Goal: Task Accomplishment & Management: Use online tool/utility

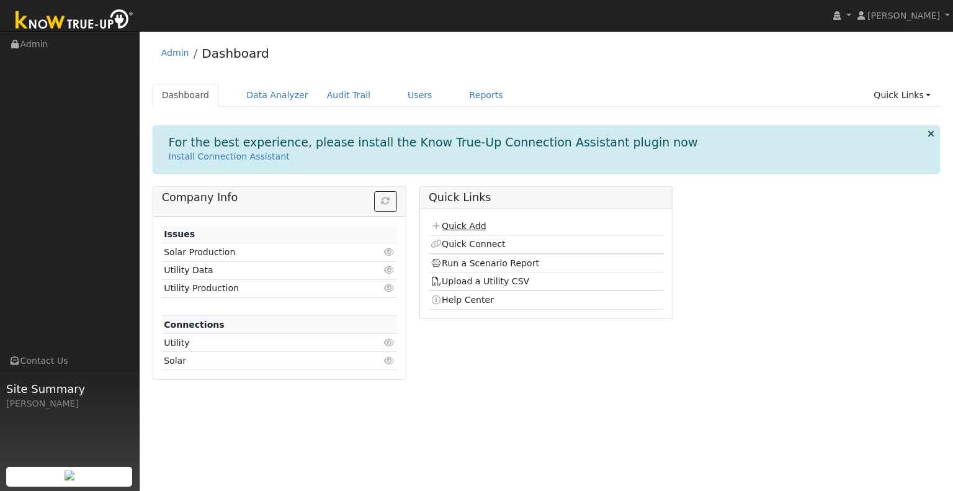
click at [470, 227] on link "Quick Add" at bounding box center [458, 226] width 55 height 10
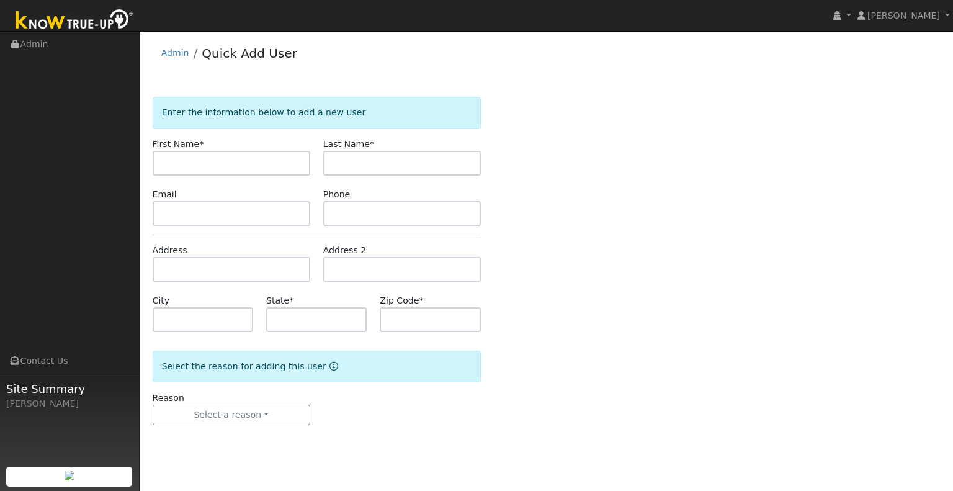
click at [281, 167] on input "text" at bounding box center [232, 163] width 158 height 25
type input "[PERSON_NAME]"
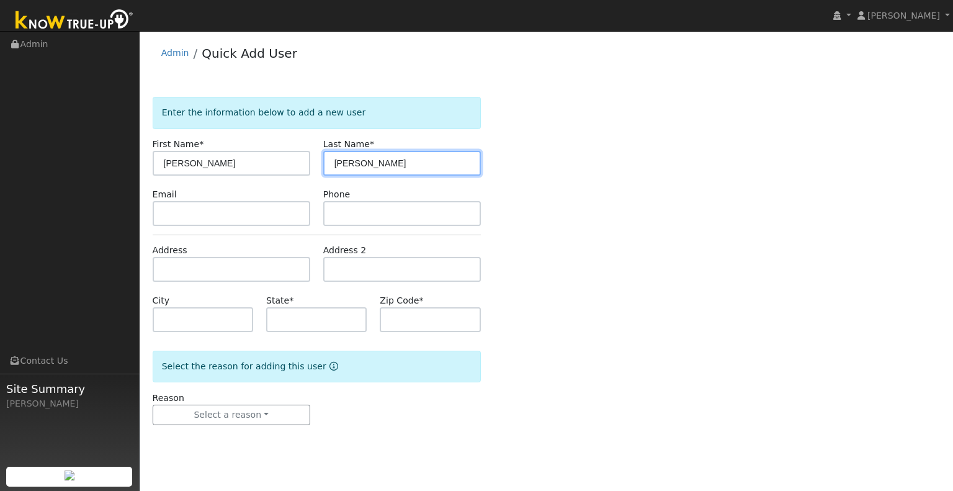
type input "[PERSON_NAME]"
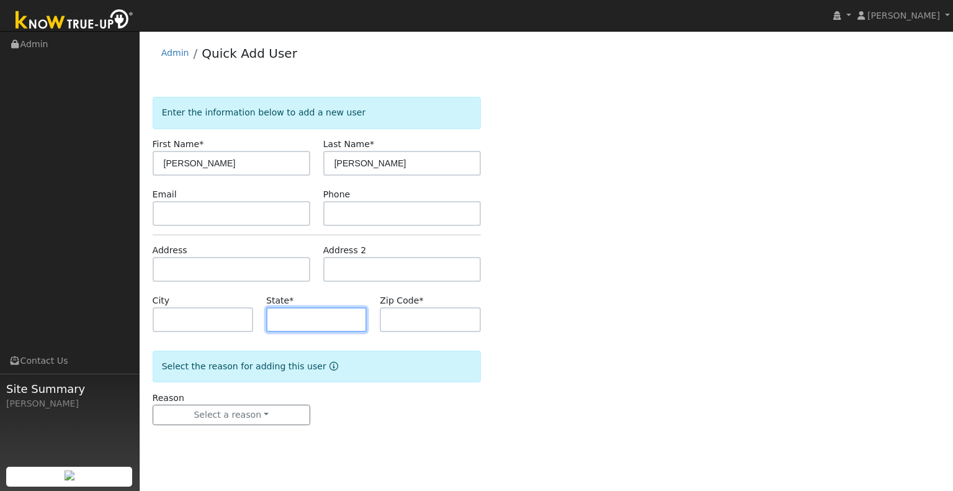
click at [300, 325] on input "text" at bounding box center [316, 319] width 101 height 25
type input "CA"
click at [415, 328] on input "text" at bounding box center [430, 319] width 101 height 25
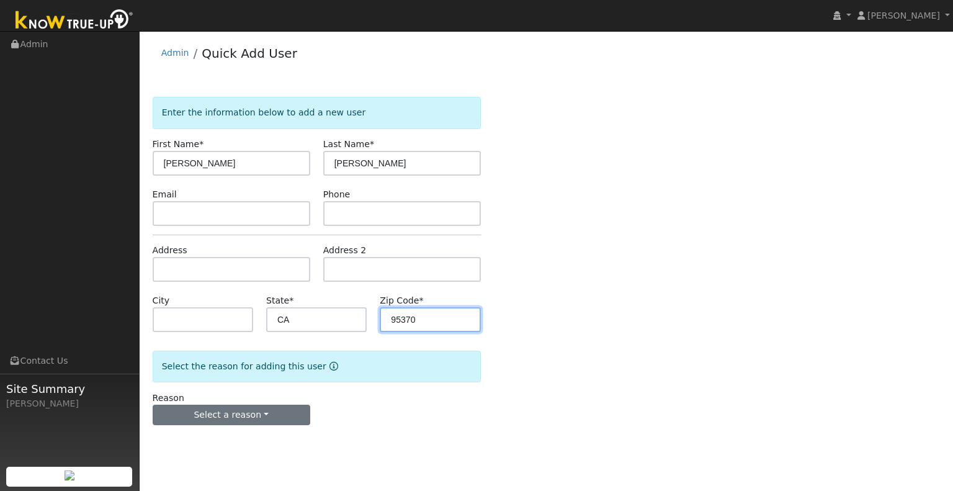
type input "95370"
click at [272, 416] on button "Select a reason" at bounding box center [232, 415] width 158 height 21
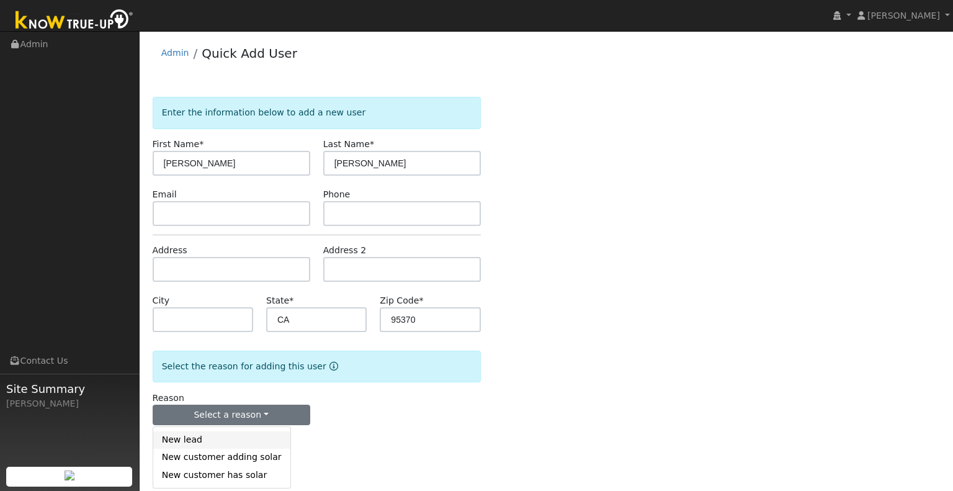
click at [240, 436] on link "New lead" at bounding box center [221, 439] width 137 height 17
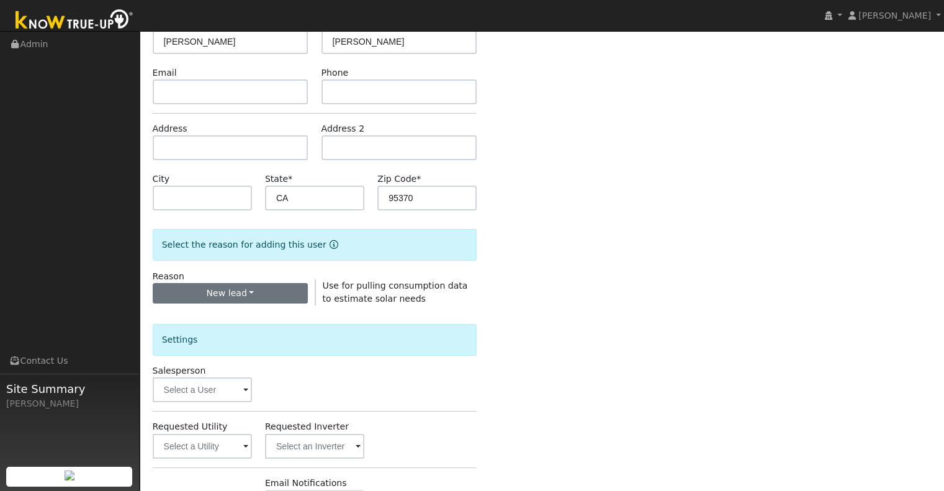
scroll to position [248, 0]
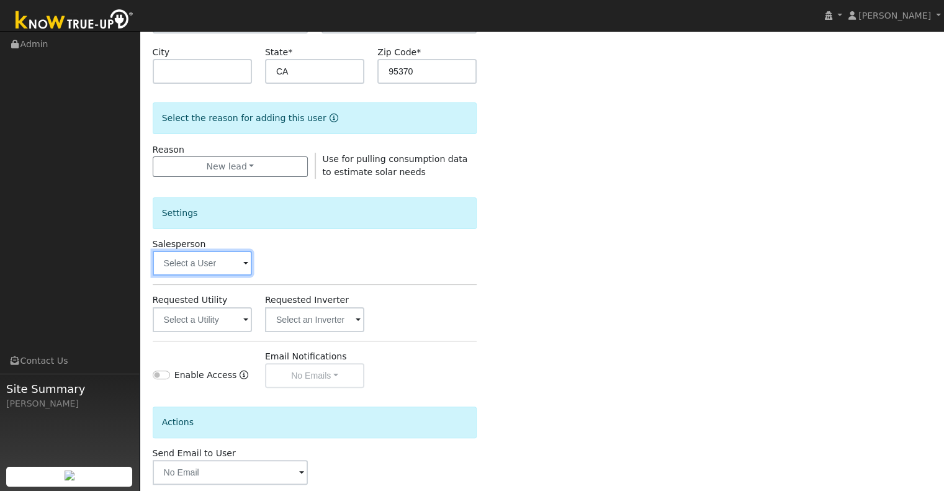
click at [222, 265] on input "text" at bounding box center [202, 263] width 99 height 25
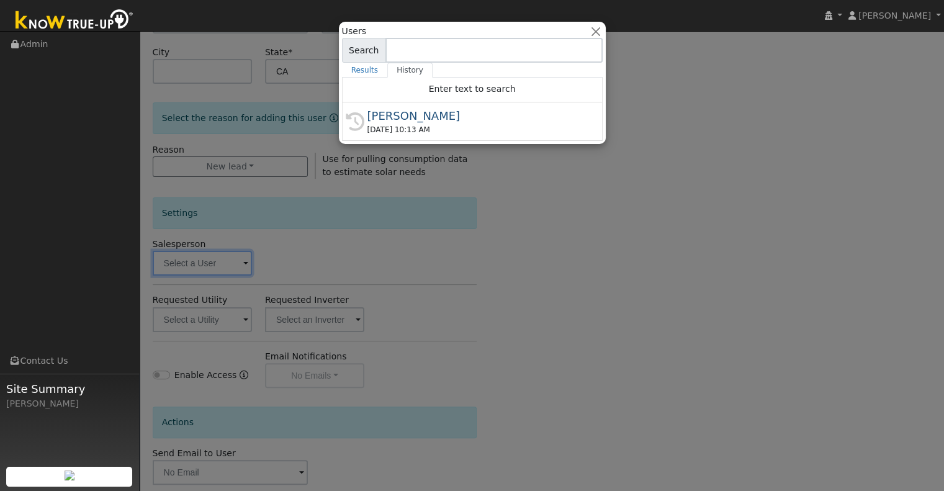
click at [458, 117] on div "[PERSON_NAME]" at bounding box center [477, 115] width 221 height 17
type input "[PERSON_NAME]"
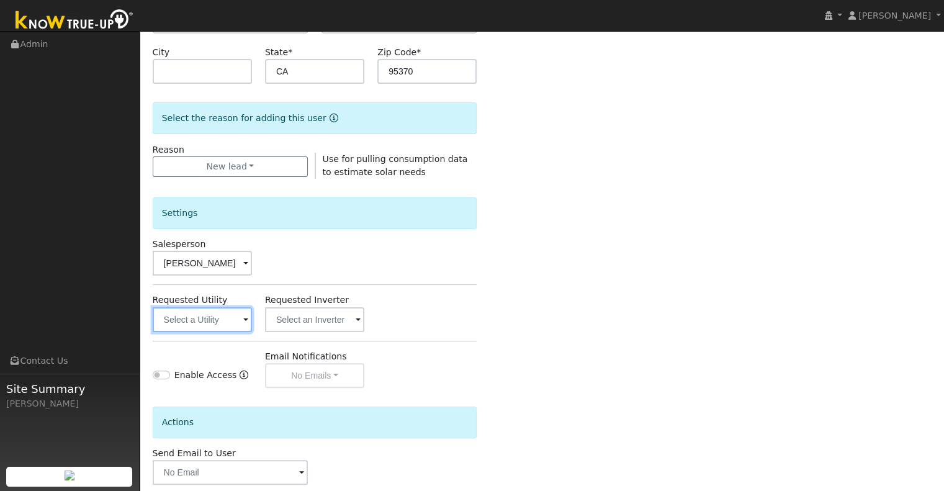
click at [228, 322] on input "text" at bounding box center [202, 319] width 99 height 25
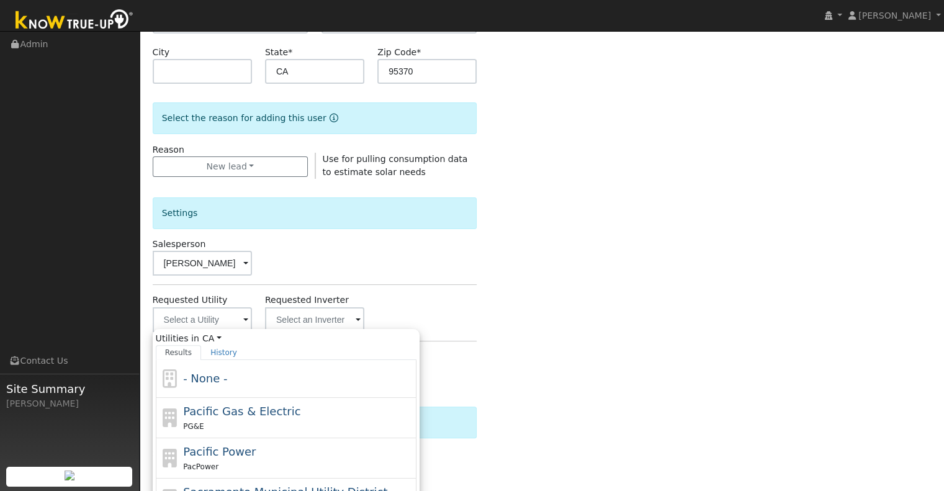
click at [556, 184] on div "Enter the information below to add a new user First Name * [PERSON_NAME] Last N…" at bounding box center [542, 199] width 779 height 701
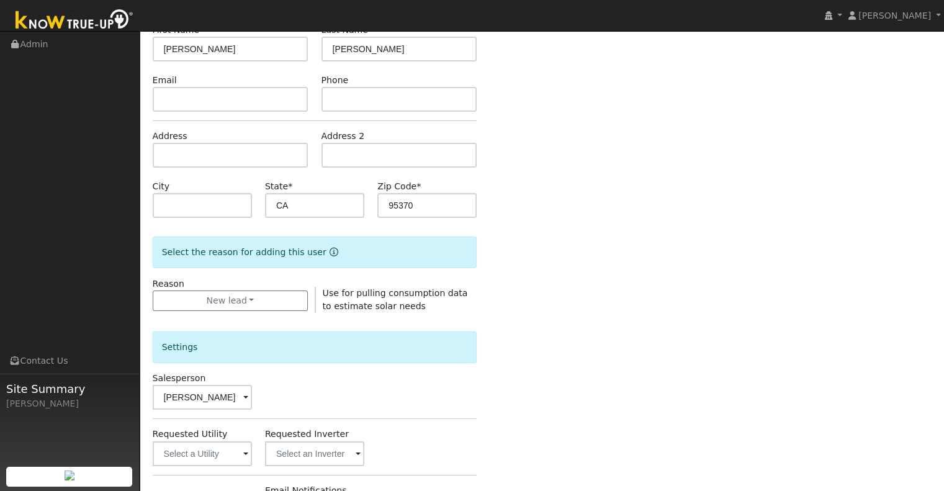
scroll to position [310, 0]
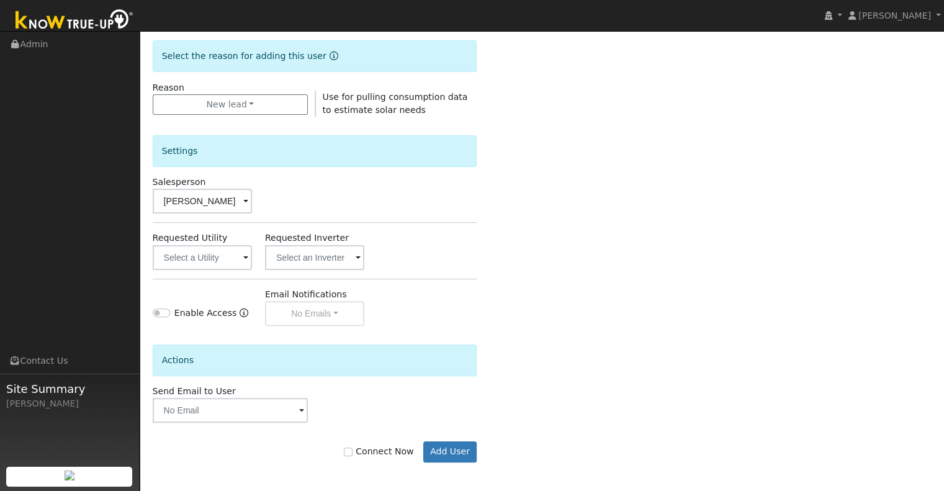
click at [225, 275] on div "Settings Salesperson [PERSON_NAME] Requested Utility Requested Inverter Enable …" at bounding box center [315, 221] width 325 height 209
click at [446, 449] on button "Add User" at bounding box center [450, 451] width 54 height 21
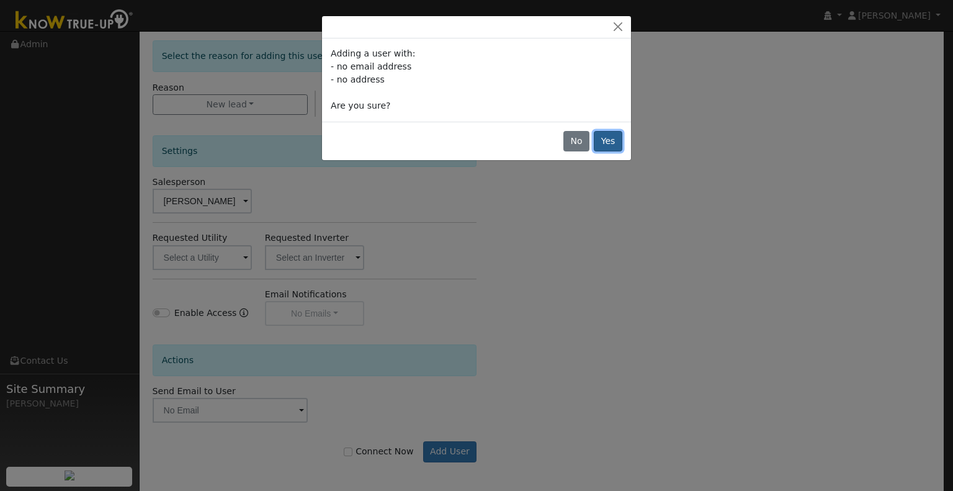
click at [611, 140] on button "Yes" at bounding box center [608, 141] width 29 height 21
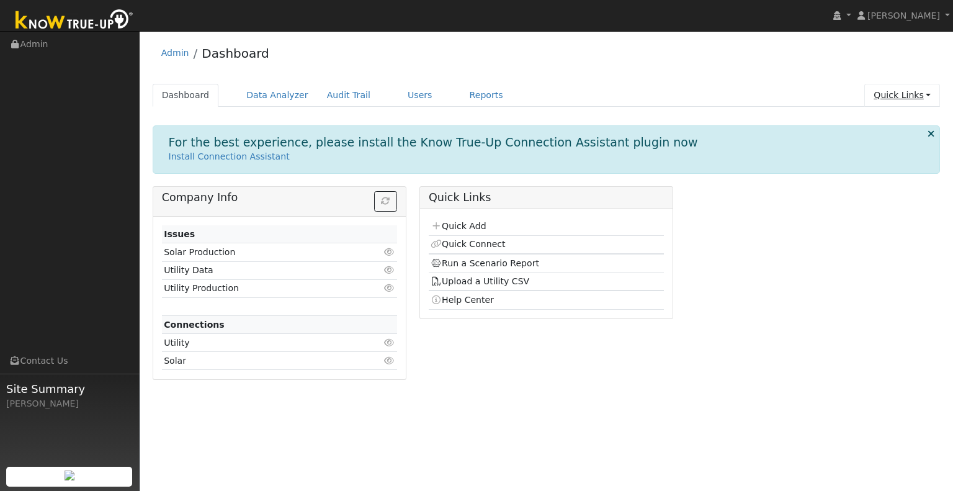
click at [906, 96] on link "Quick Links" at bounding box center [903, 95] width 76 height 23
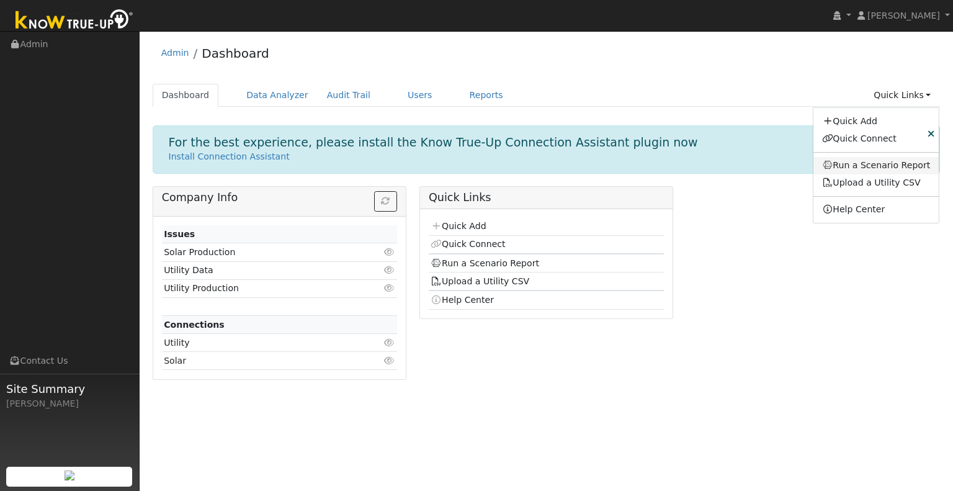
click at [882, 161] on link "Run a Scenario Report" at bounding box center [877, 165] width 126 height 17
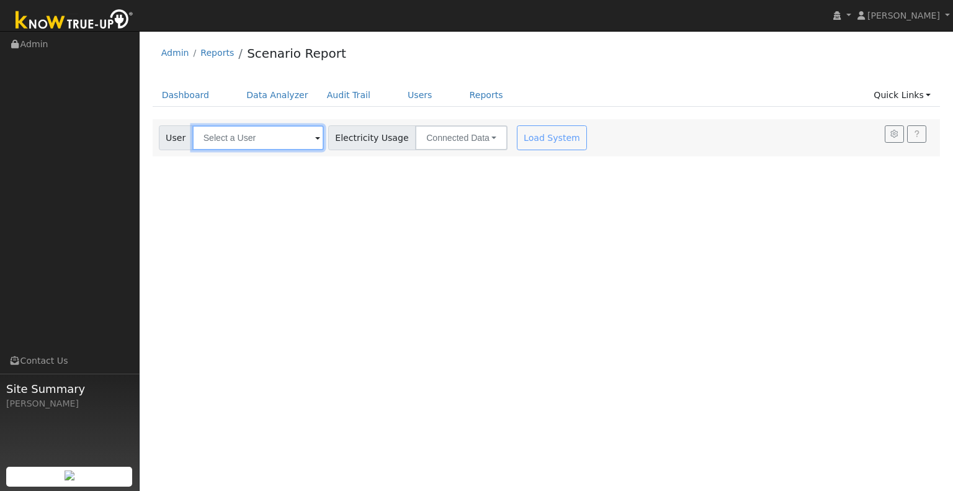
click at [296, 142] on input "text" at bounding box center [258, 137] width 132 height 25
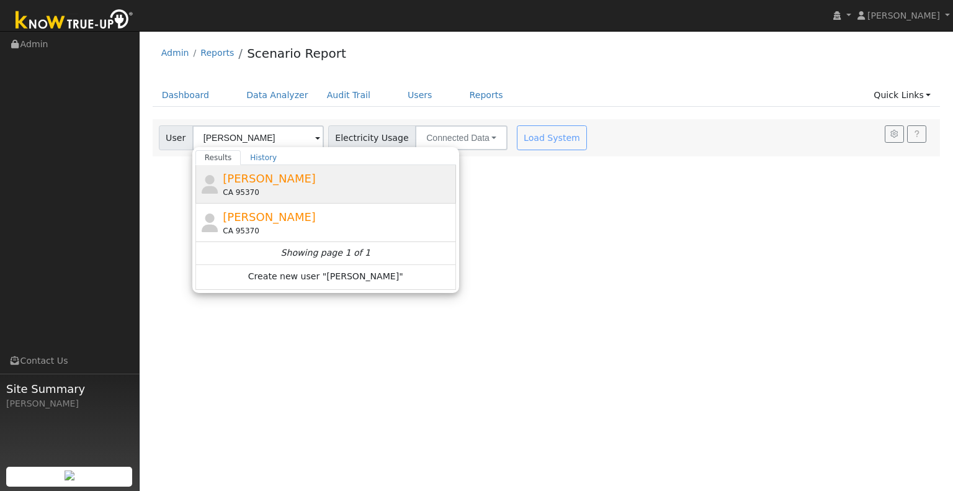
click at [287, 186] on div "Kim Salas CA 95370" at bounding box center [338, 184] width 230 height 28
type input "Kim Salas"
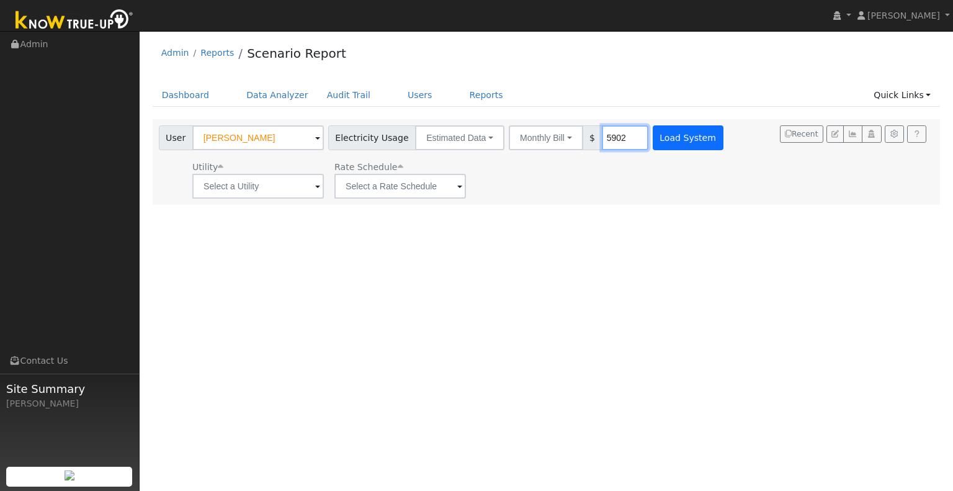
type input "5902"
click at [688, 138] on button "Load System" at bounding box center [688, 137] width 71 height 25
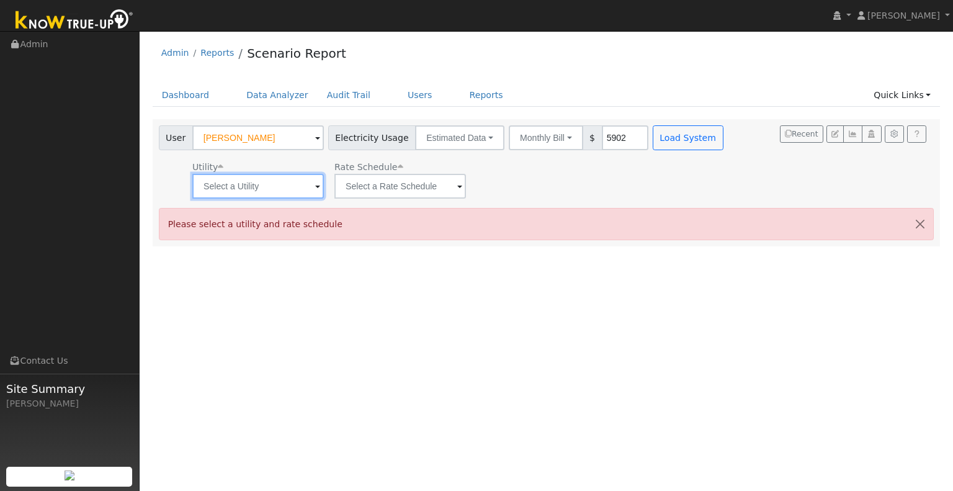
click at [266, 184] on input "text" at bounding box center [258, 186] width 132 height 25
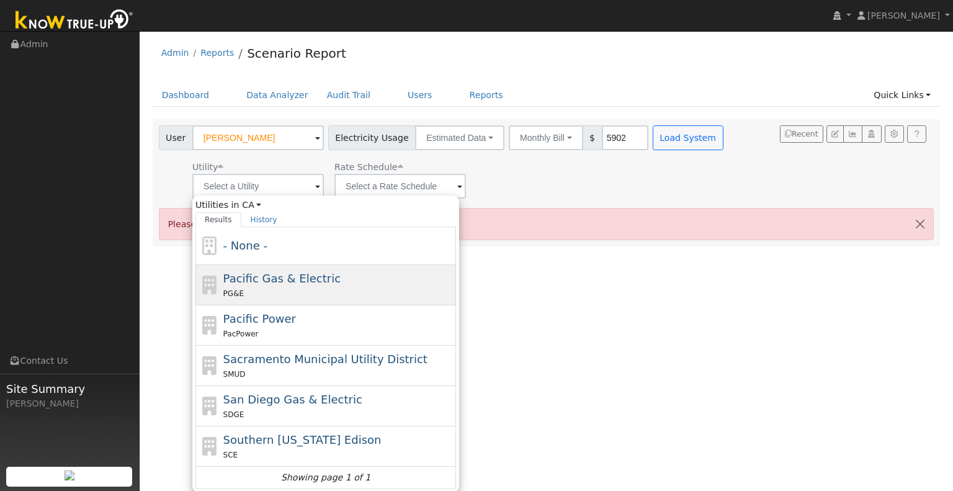
click at [276, 289] on div "PG&E" at bounding box center [338, 293] width 230 height 13
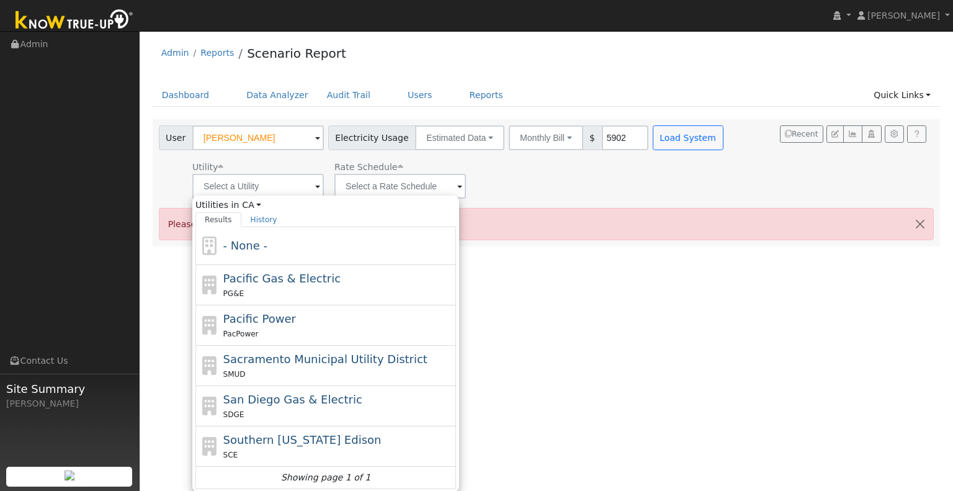
type input "Pacific Gas & Electric"
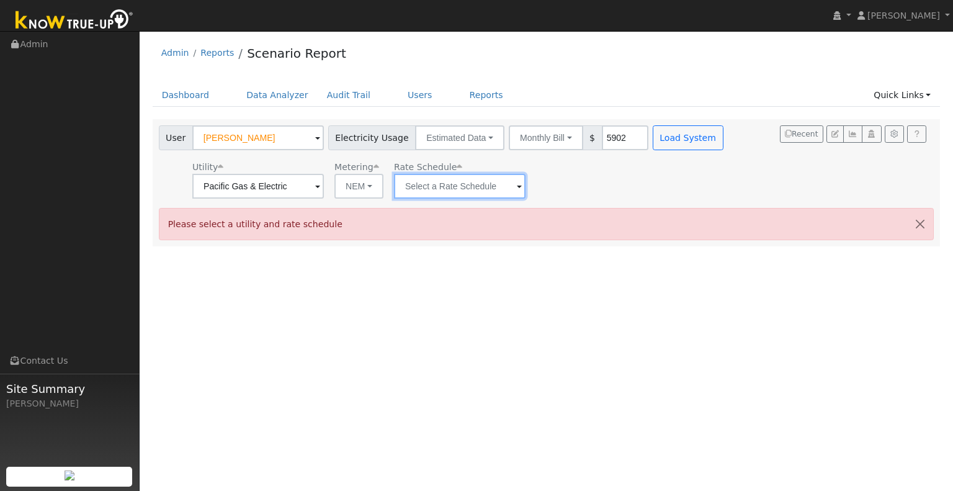
drag, startPoint x: 422, startPoint y: 186, endPoint x: 428, endPoint y: 186, distance: 6.2
click at [423, 186] on input "text" at bounding box center [460, 186] width 132 height 25
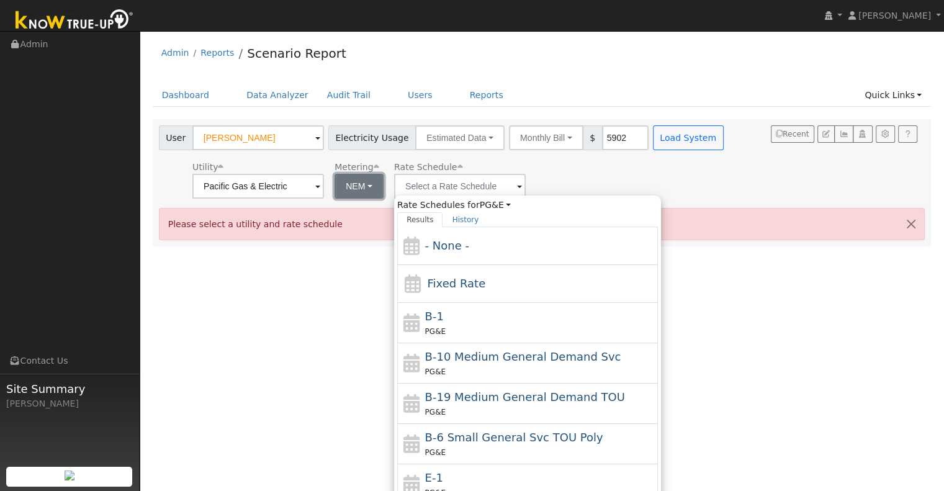
click at [366, 184] on button "NEM" at bounding box center [359, 186] width 49 height 25
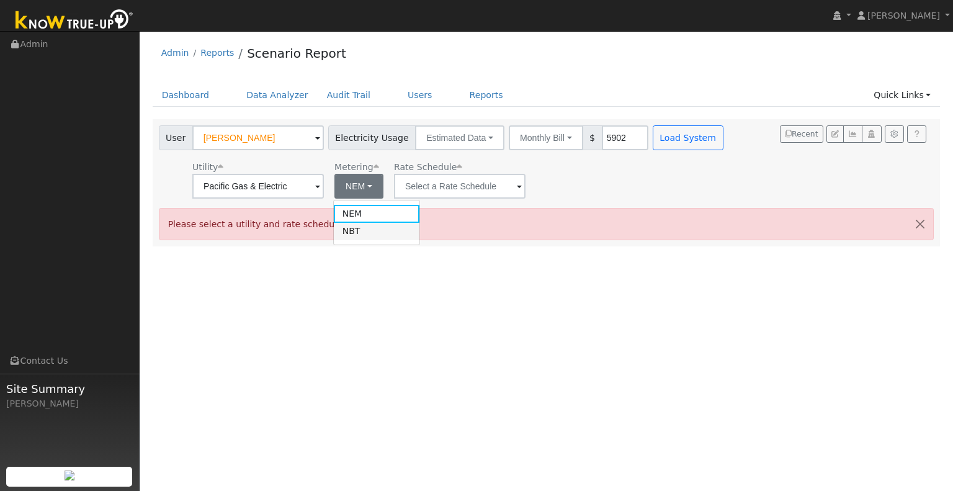
click at [367, 230] on link "NBT" at bounding box center [377, 231] width 86 height 17
type input "E-ELEC"
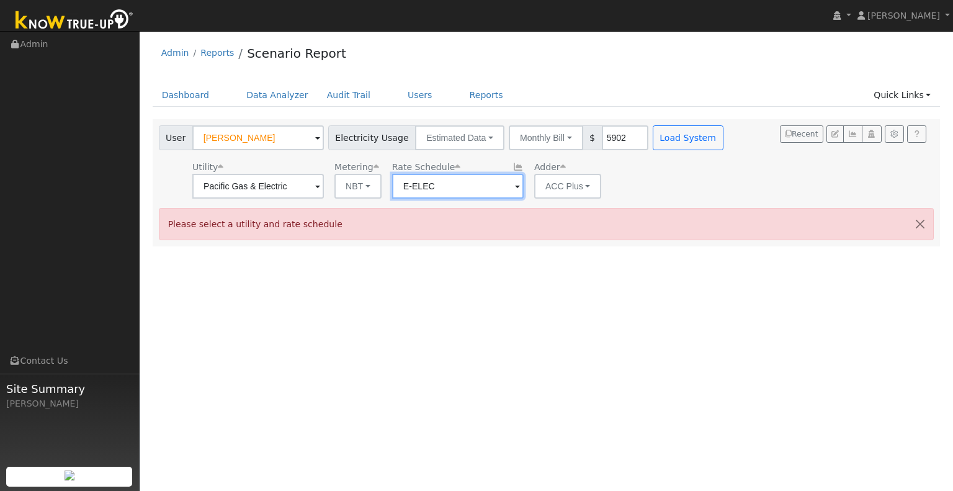
click at [437, 181] on input "E-ELEC" at bounding box center [458, 186] width 132 height 25
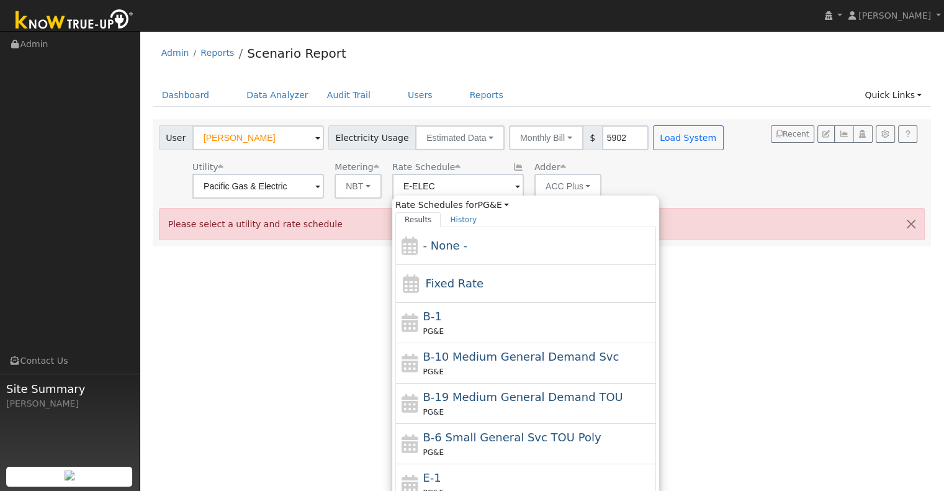
click at [652, 175] on div "Utility Pacific Gas & Electric Metering NBT NEM NBT Rate Schedule E-ELEC Rate S…" at bounding box center [442, 177] width 572 height 42
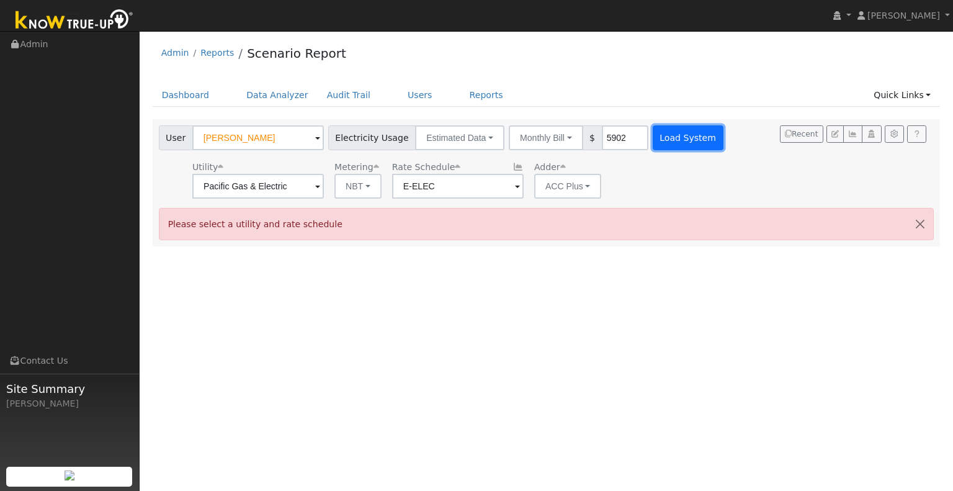
click at [653, 132] on button "Load System" at bounding box center [688, 137] width 71 height 25
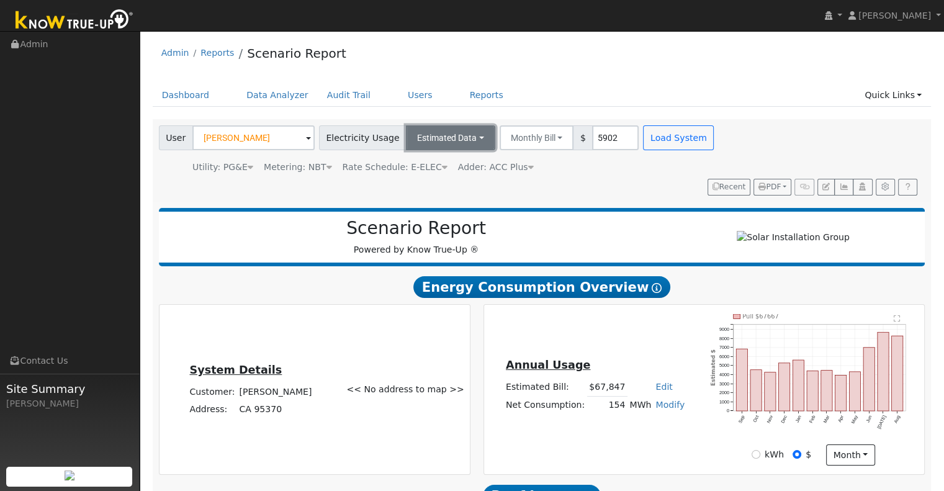
click at [462, 137] on button "Estimated Data" at bounding box center [450, 137] width 89 height 25
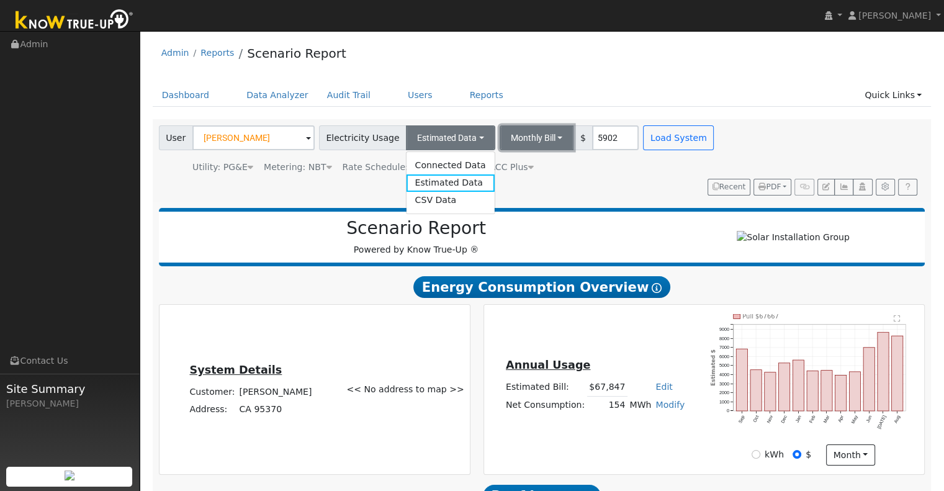
click at [516, 133] on button "Monthly Bill" at bounding box center [537, 137] width 74 height 25
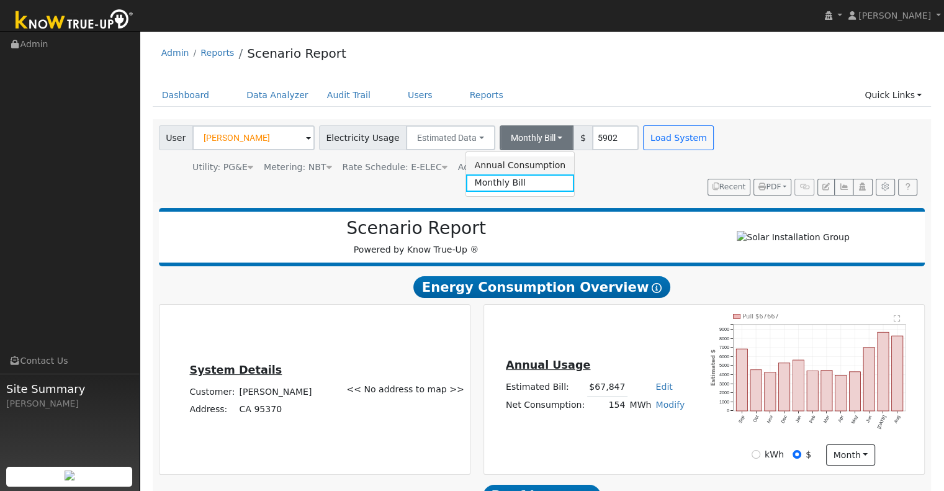
click at [526, 168] on link "Annual Consumption" at bounding box center [520, 164] width 109 height 17
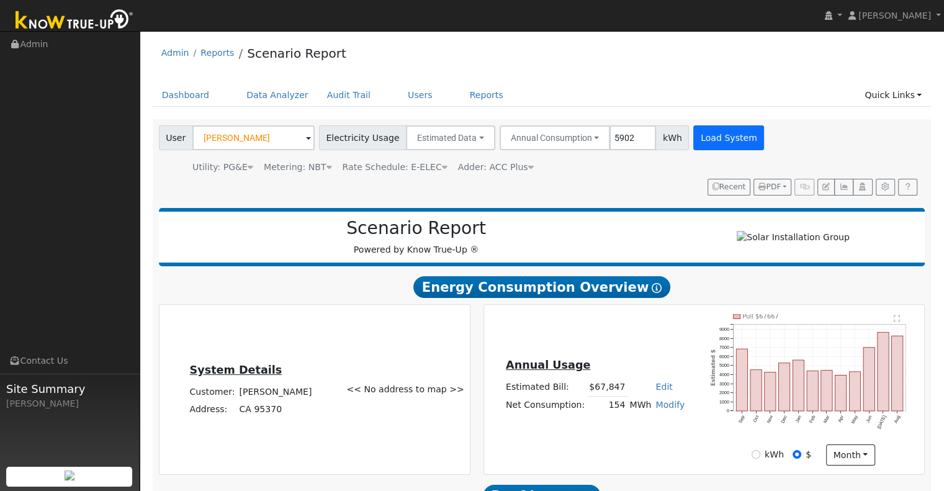
type input "5902"
click at [693, 133] on button "Load System" at bounding box center [728, 137] width 71 height 25
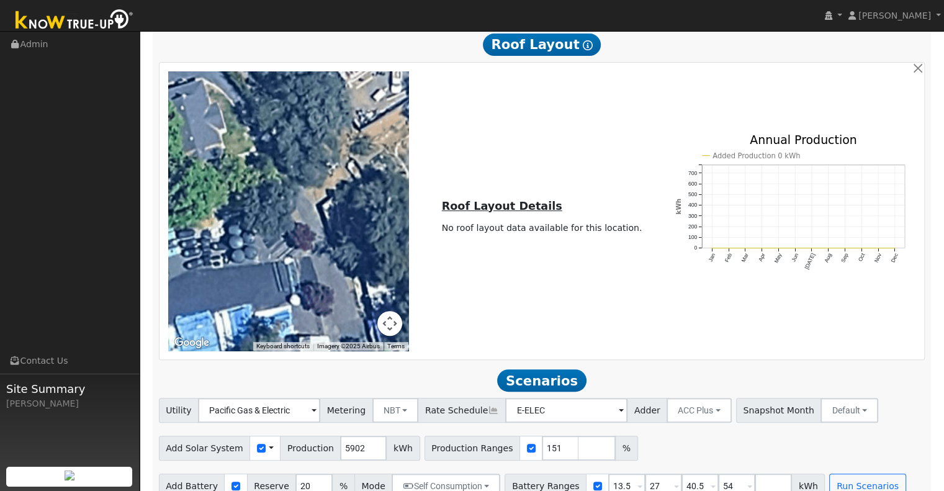
scroll to position [477, 0]
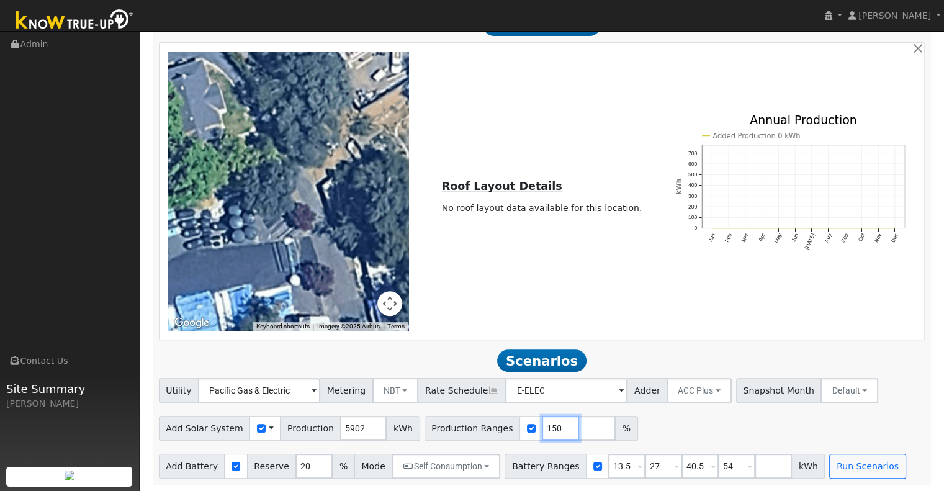
drag, startPoint x: 539, startPoint y: 425, endPoint x: 493, endPoint y: 435, distance: 47.0
click at [542, 437] on input "150" at bounding box center [560, 428] width 37 height 25
click at [542, 424] on input "151" at bounding box center [560, 428] width 37 height 25
click at [542, 424] on input "152" at bounding box center [560, 428] width 37 height 25
click at [542, 424] on input "153" at bounding box center [560, 428] width 37 height 25
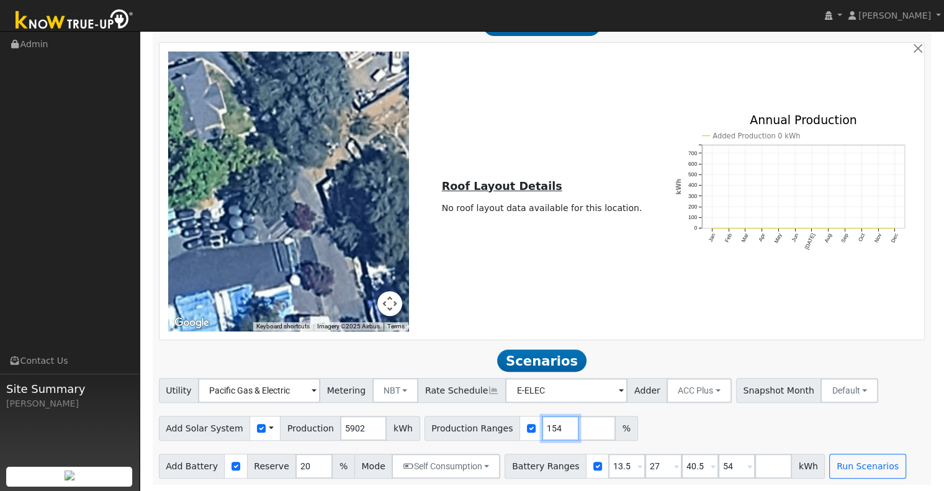
click at [542, 424] on input "154" at bounding box center [560, 428] width 37 height 25
click at [542, 424] on input "155" at bounding box center [560, 428] width 37 height 25
click at [542, 424] on input "156" at bounding box center [560, 428] width 37 height 25
click at [542, 424] on input "157" at bounding box center [560, 428] width 37 height 25
type input "158"
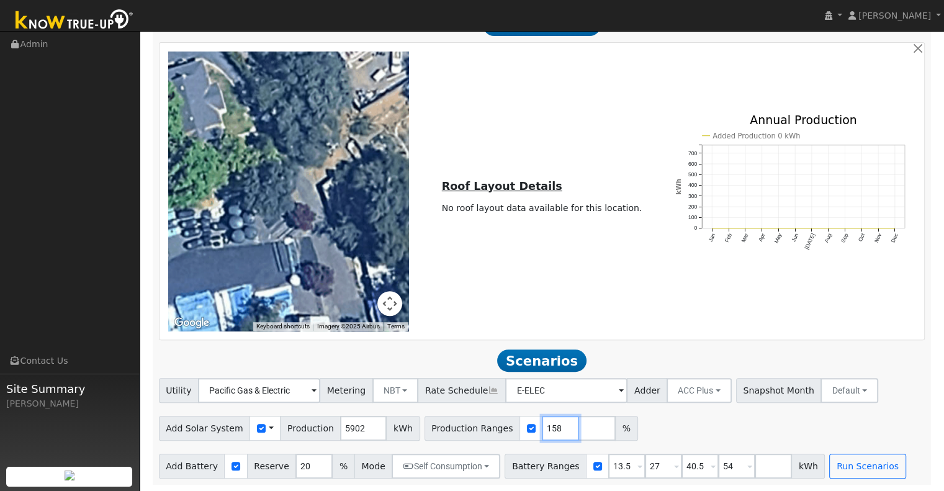
click at [542, 424] on input "158" at bounding box center [560, 428] width 37 height 25
drag, startPoint x: 643, startPoint y: 464, endPoint x: 623, endPoint y: 469, distance: 21.1
click at [645, 469] on input "27" at bounding box center [663, 466] width 37 height 25
type input "10"
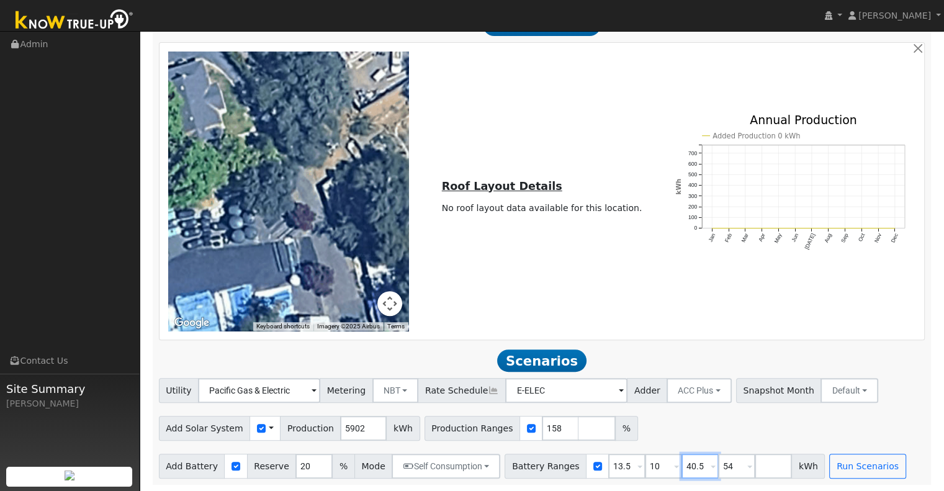
type input "13.5"
type input "54"
type input "5"
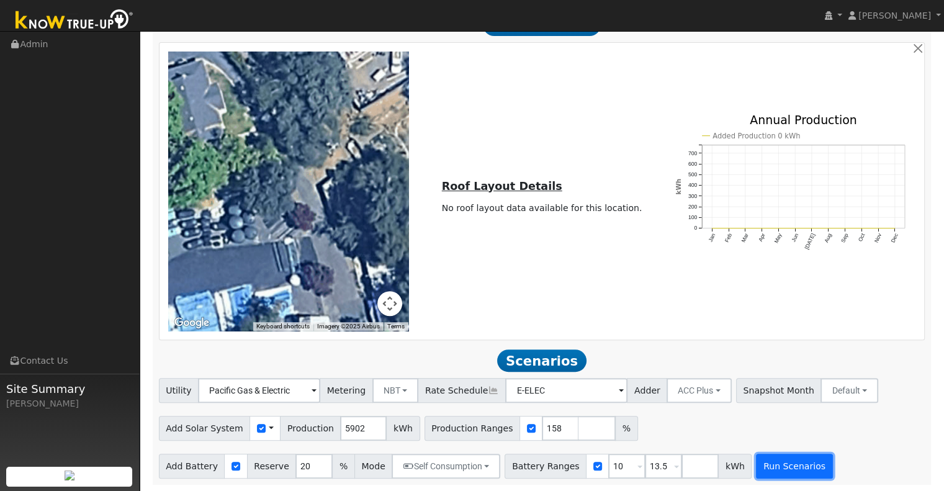
click at [771, 464] on button "Run Scenarios" at bounding box center [794, 466] width 76 height 25
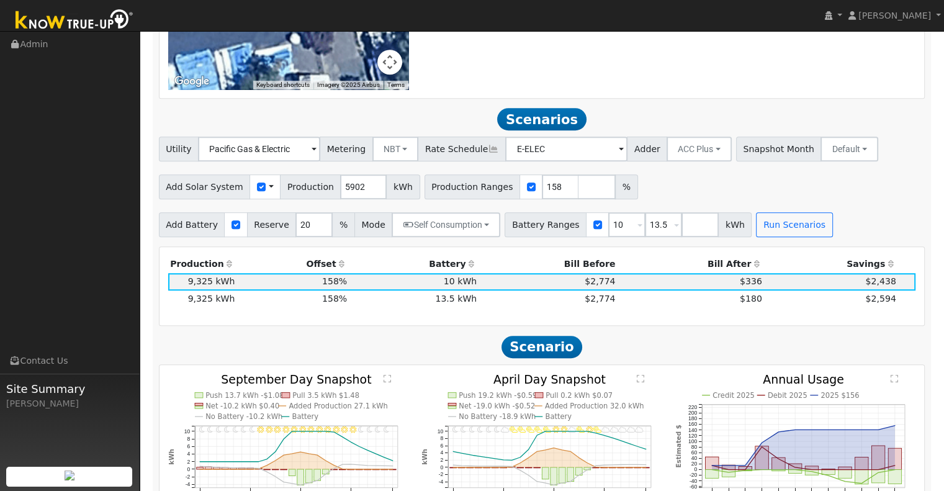
scroll to position [787, 0]
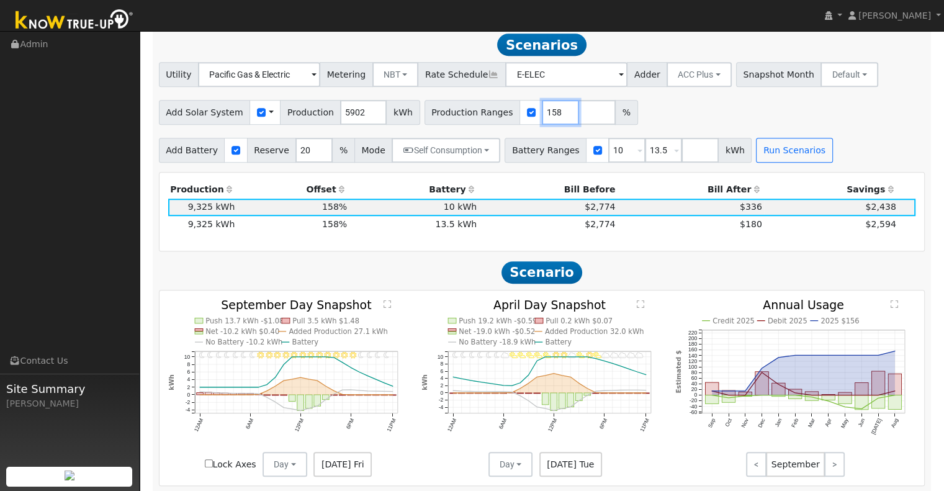
drag, startPoint x: 534, startPoint y: 116, endPoint x: 521, endPoint y: 122, distance: 14.2
click at [542, 122] on input "158" at bounding box center [560, 112] width 37 height 25
type input "144"
drag, startPoint x: 598, startPoint y: 154, endPoint x: 611, endPoint y: 158, distance: 13.2
click at [608, 158] on input "10" at bounding box center [626, 150] width 37 height 25
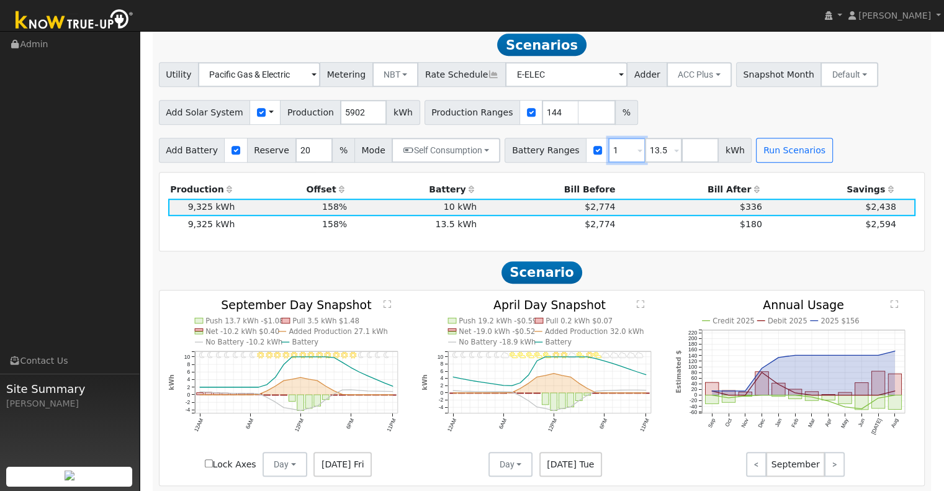
type input "13.5"
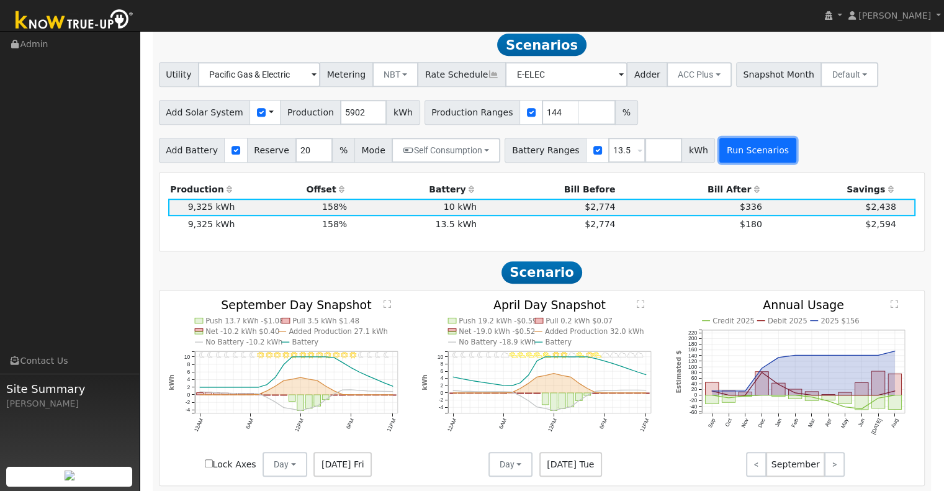
click at [719, 156] on button "Run Scenarios" at bounding box center [757, 150] width 76 height 25
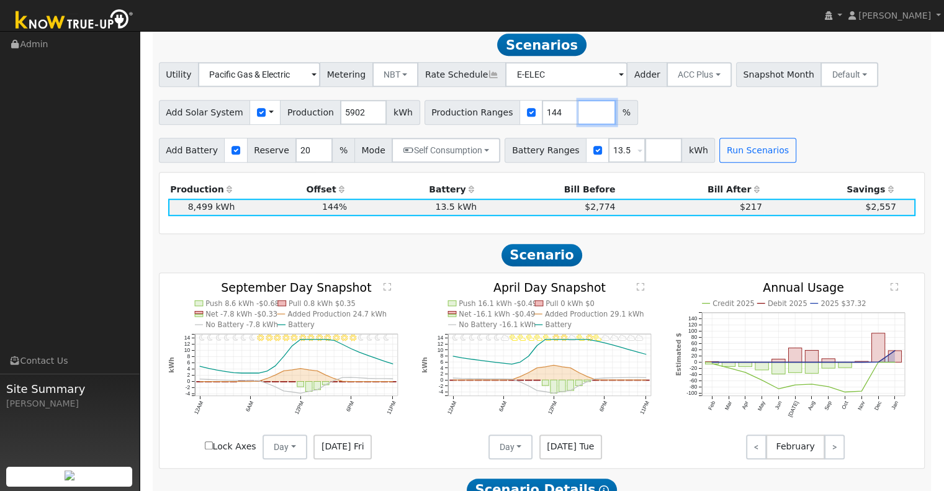
click at [579, 116] on input "number" at bounding box center [597, 112] width 37 height 25
type input "131"
type input "144"
click at [719, 152] on button "Run Scenarios" at bounding box center [757, 150] width 76 height 25
